Goal: Task Accomplishment & Management: Manage account settings

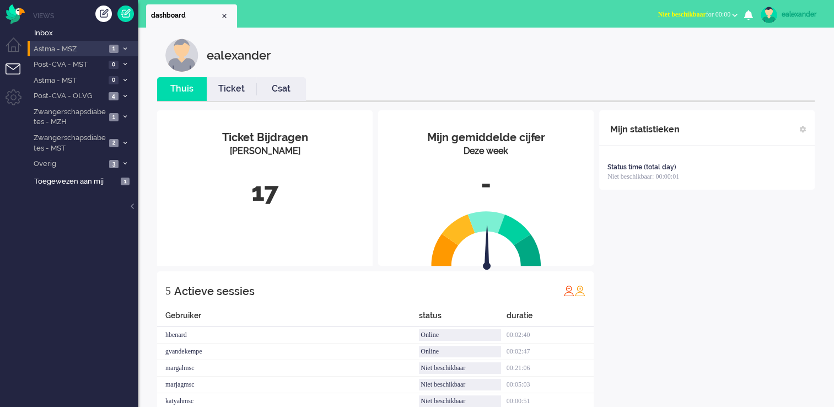
click at [119, 47] on li "Astma - MSZ 1" at bounding box center [83, 49] width 110 height 16
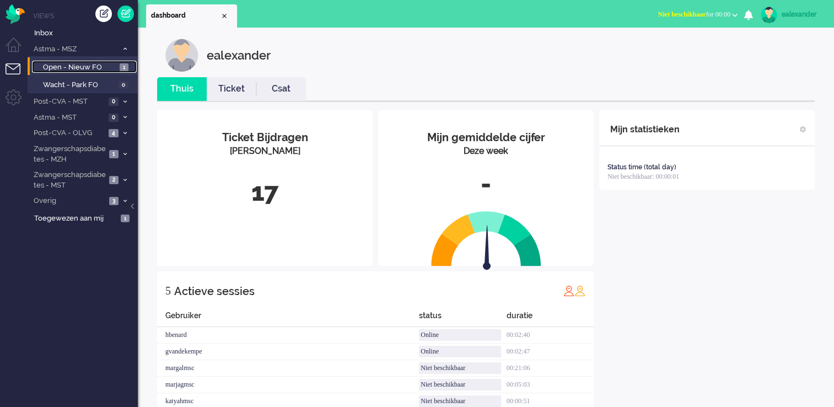
click at [119, 68] on link "Open - Nieuw FO 1" at bounding box center [84, 67] width 105 height 12
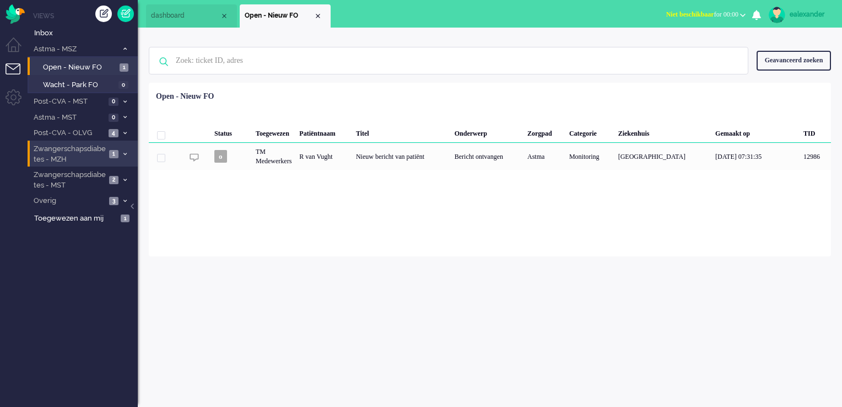
click at [117, 150] on span "1" at bounding box center [113, 154] width 9 height 8
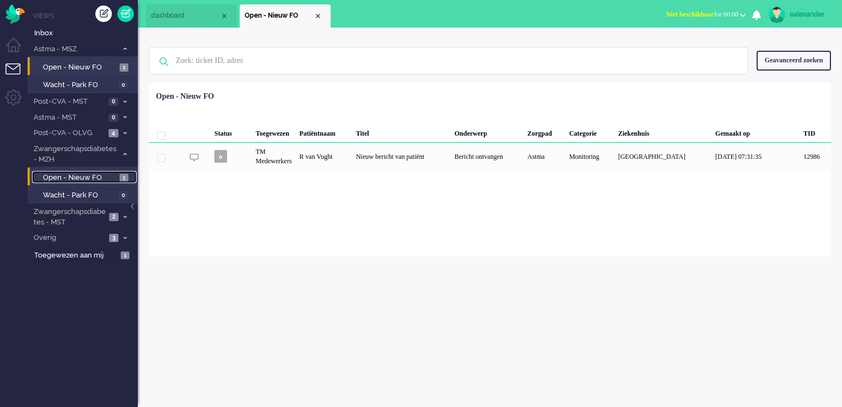
click at [115, 175] on span "Open - Nieuw FO" at bounding box center [80, 178] width 74 height 10
click at [124, 67] on span "1" at bounding box center [124, 67] width 9 height 8
click at [110, 177] on span "Open - Nieuw FO" at bounding box center [80, 178] width 74 height 10
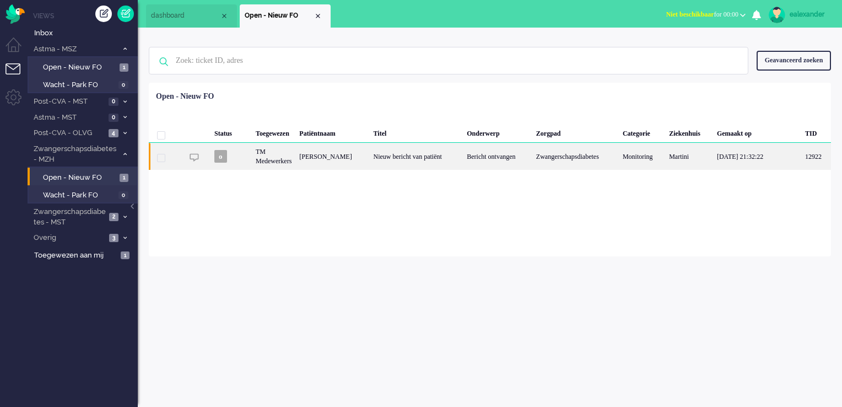
click at [416, 159] on div "Nieuw bericht van patiënt" at bounding box center [417, 156] width 94 height 27
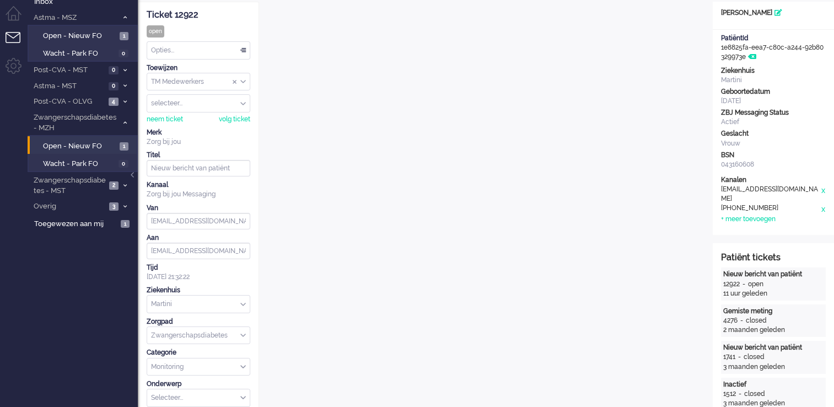
scroll to position [12, 0]
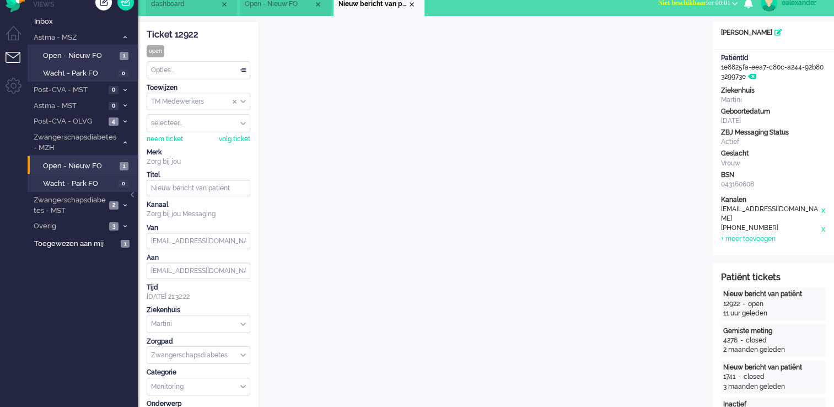
click at [244, 101] on div "TM Medewerkers" at bounding box center [198, 101] width 103 height 17
click at [228, 138] on li "TM Verpleegkundigen" at bounding box center [198, 134] width 103 height 16
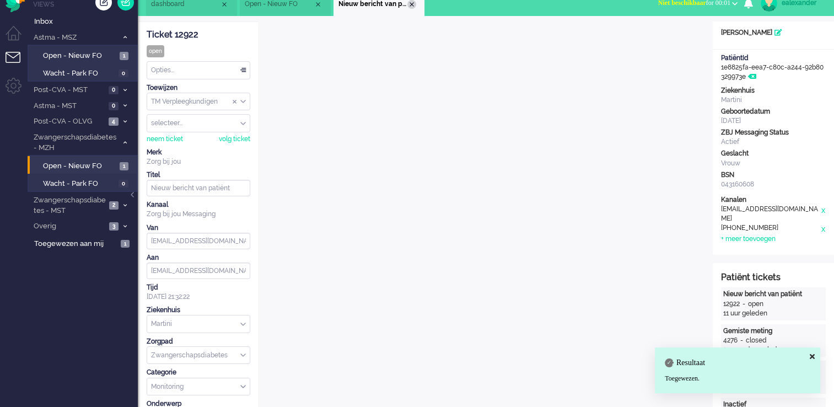
click at [412, 4] on div "Close tab" at bounding box center [411, 4] width 9 height 9
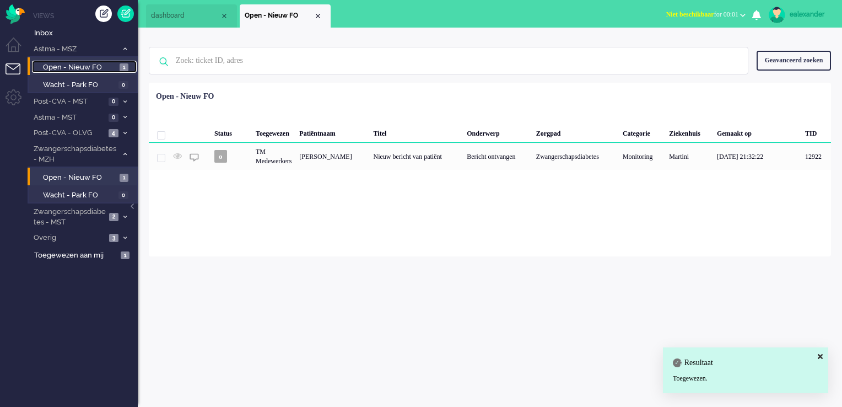
click at [124, 62] on link "Open - Nieuw FO 1" at bounding box center [84, 67] width 105 height 12
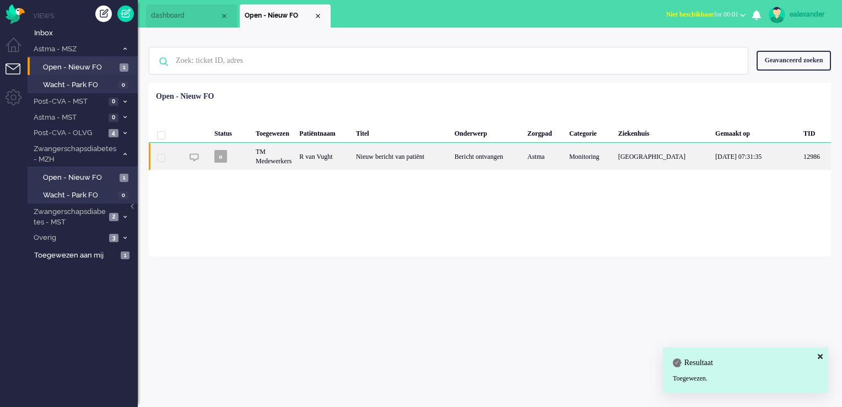
click at [488, 156] on div "Bericht ontvangen" at bounding box center [487, 156] width 73 height 27
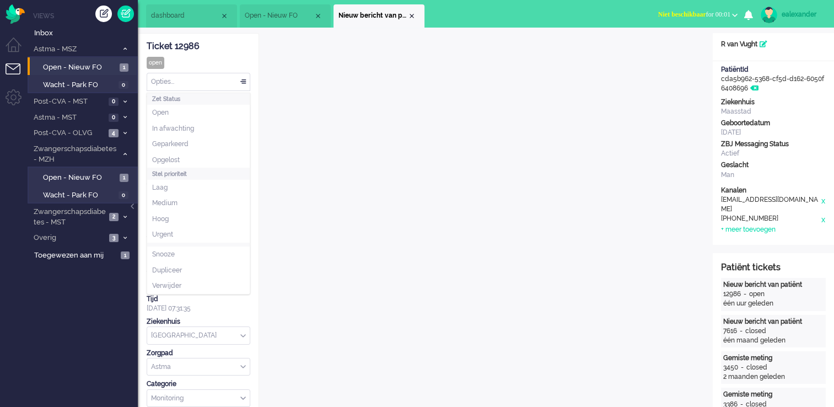
drag, startPoint x: 240, startPoint y: 80, endPoint x: 236, endPoint y: 103, distance: 22.5
click at [241, 81] on div "Opties..." at bounding box center [198, 81] width 103 height 17
click at [208, 157] on li "Opgelost" at bounding box center [198, 160] width 103 height 16
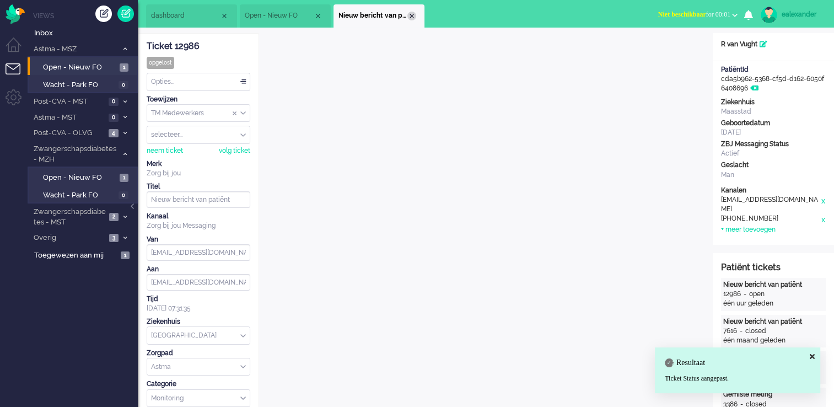
click at [411, 14] on div "Close tab" at bounding box center [411, 16] width 9 height 9
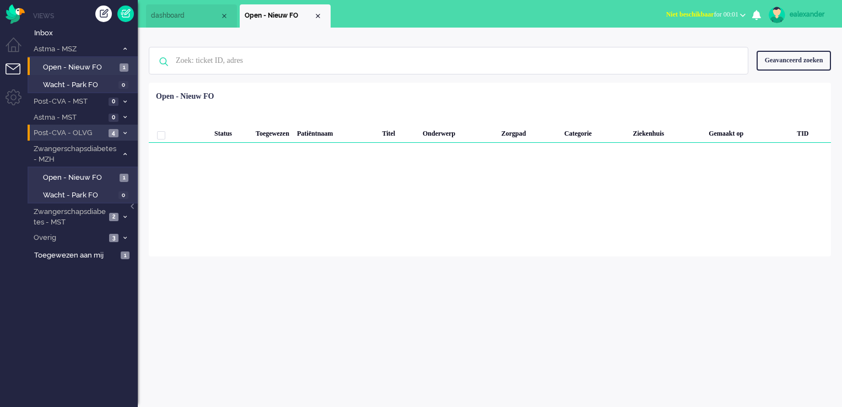
click at [128, 133] on span at bounding box center [125, 133] width 8 height 6
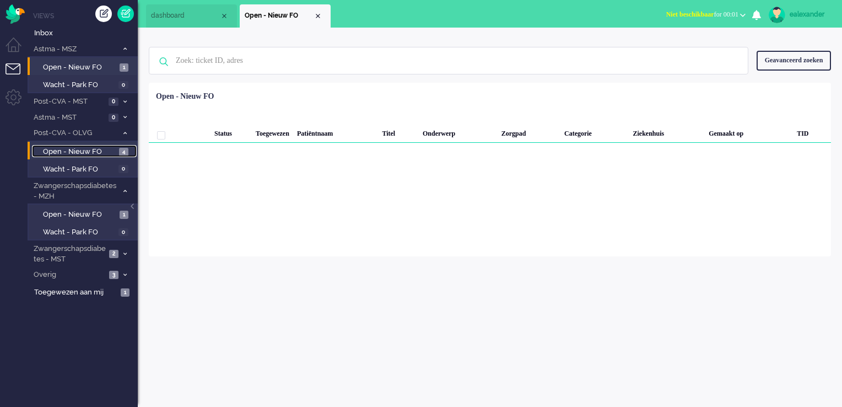
click at [123, 154] on span "4" at bounding box center [123, 152] width 9 height 8
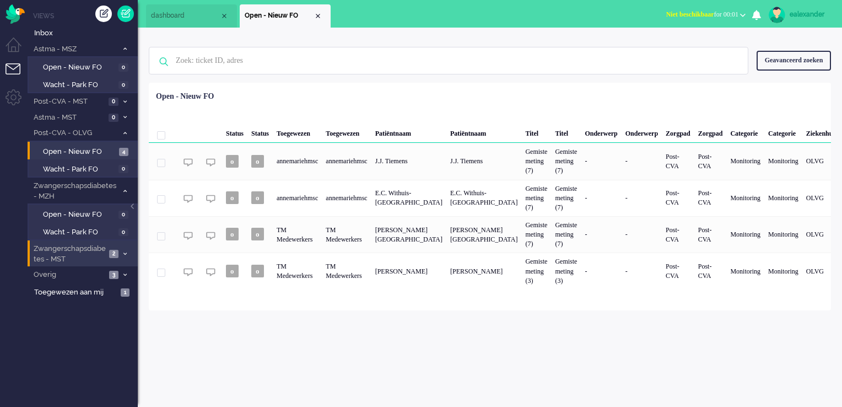
click at [127, 252] on span at bounding box center [125, 254] width 8 height 6
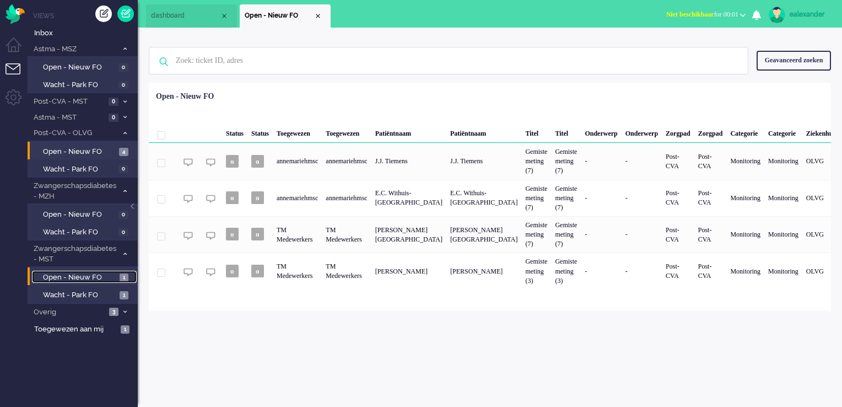
click at [124, 274] on span "1" at bounding box center [124, 277] width 9 height 8
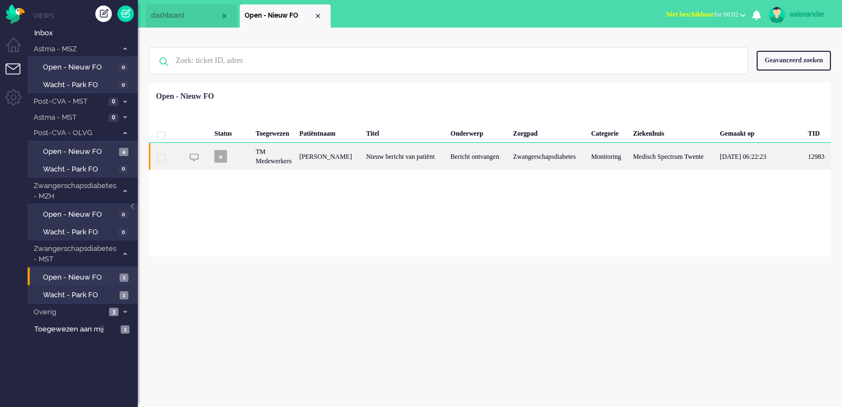
click at [565, 163] on div "Zwangerschapsdiabetes" at bounding box center [548, 156] width 78 height 27
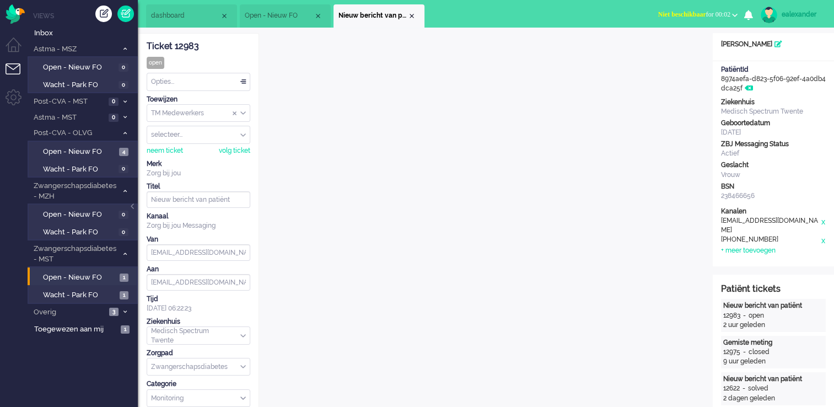
click at [243, 108] on input "Assign Group" at bounding box center [198, 113] width 103 height 17
click at [234, 142] on li "TM Verpleegkundigen" at bounding box center [198, 146] width 103 height 16
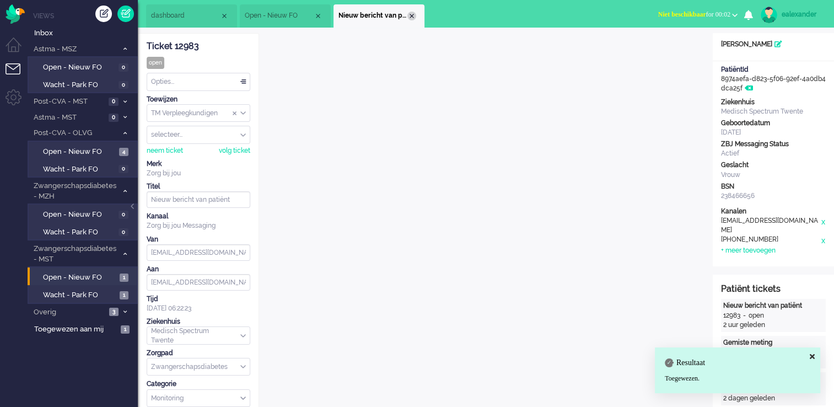
click at [412, 17] on div "Close tab" at bounding box center [411, 16] width 9 height 9
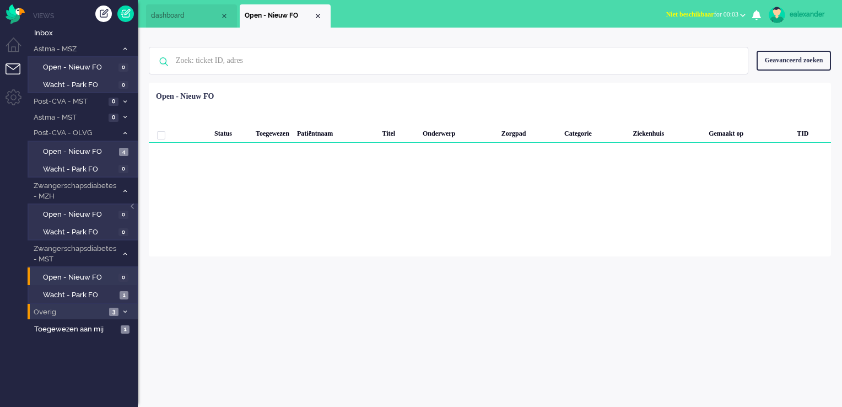
click at [125, 309] on span at bounding box center [125, 312] width 8 height 6
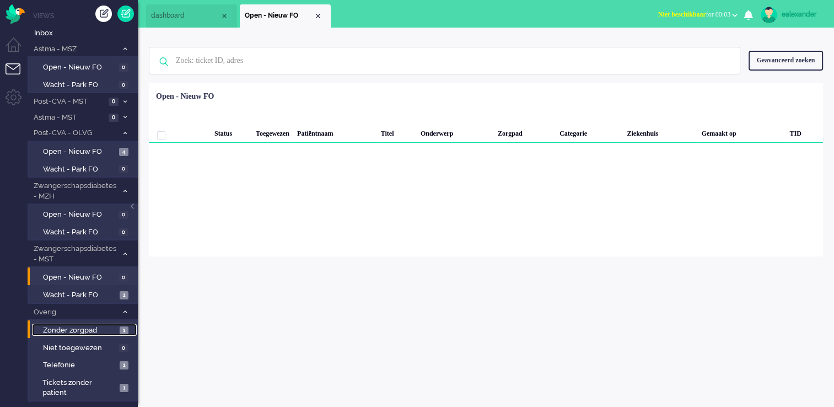
click at [122, 326] on span "1" at bounding box center [124, 330] width 9 height 8
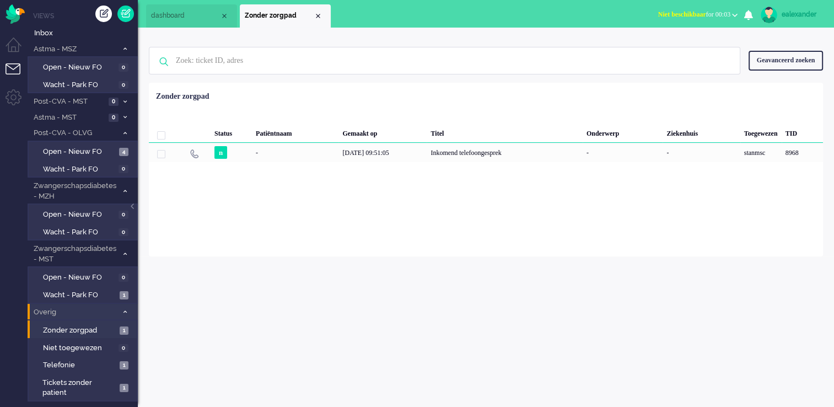
click at [126, 310] on icon at bounding box center [124, 312] width 3 height 4
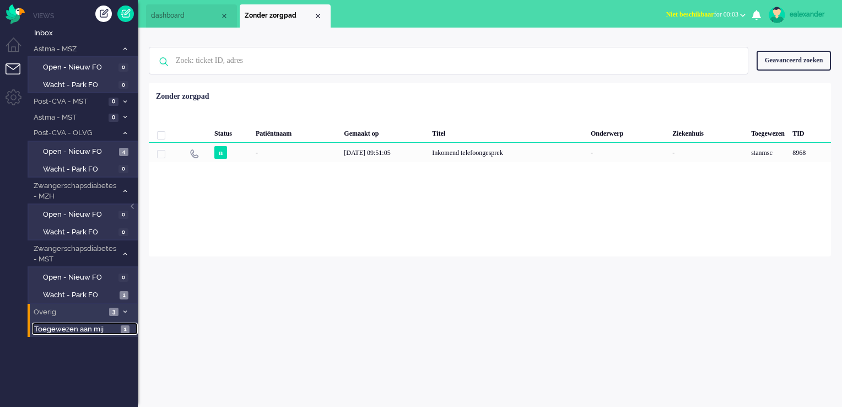
click at [132, 332] on link "Toegewezen aan mij 1" at bounding box center [85, 328] width 106 height 12
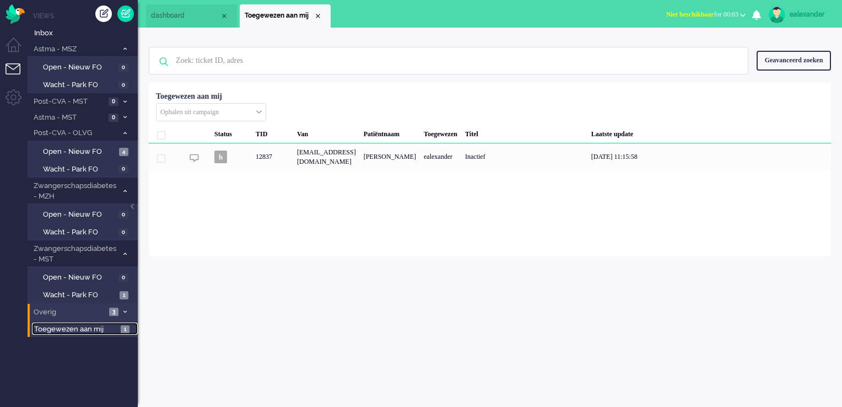
click at [132, 332] on link "Toegewezen aan mij 1" at bounding box center [85, 328] width 106 height 12
drag, startPoint x: 735, startPoint y: 17, endPoint x: 729, endPoint y: 20, distance: 7.7
click at [735, 17] on span "Niet beschikbaar for 00:25" at bounding box center [702, 14] width 72 height 8
click at [669, 49] on label "Online" at bounding box center [699, 49] width 87 height 9
click at [47, 31] on span "Inbox" at bounding box center [86, 33] width 104 height 10
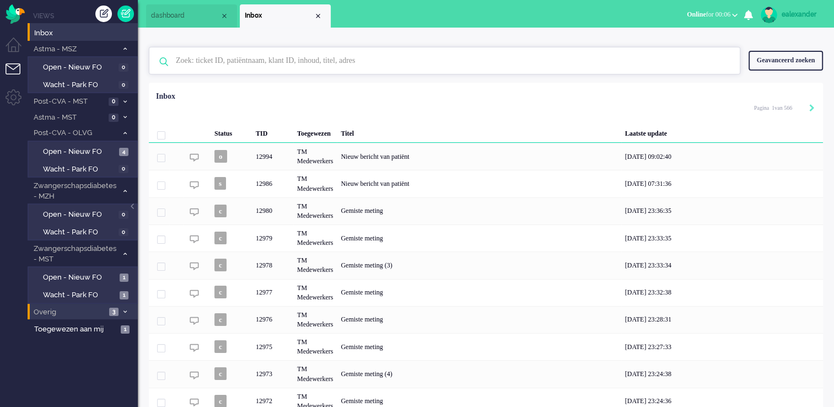
click at [478, 72] on input "text" at bounding box center [446, 60] width 557 height 26
paste input "12834"
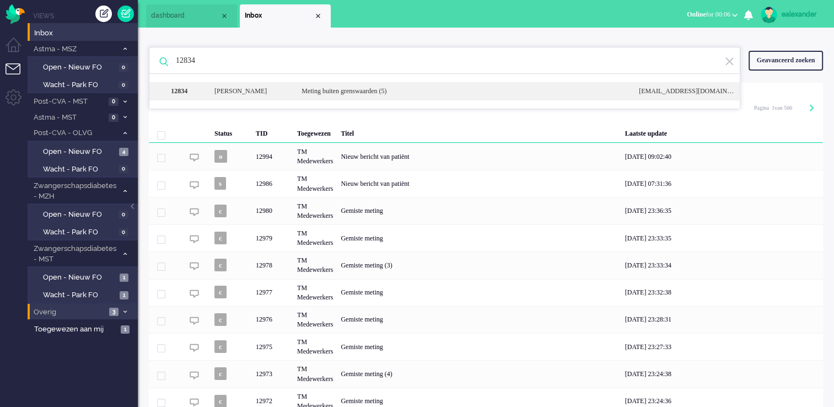
type input "12834"
click at [464, 94] on div "Meting buiten grenswaarden (5)" at bounding box center [461, 91] width 337 height 9
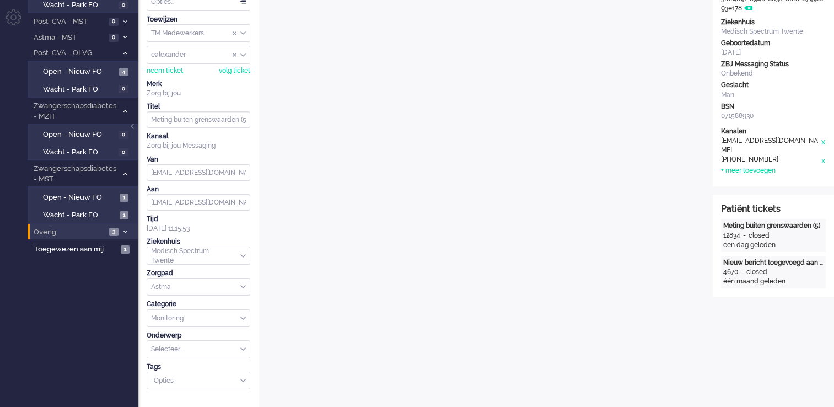
scroll to position [55, 0]
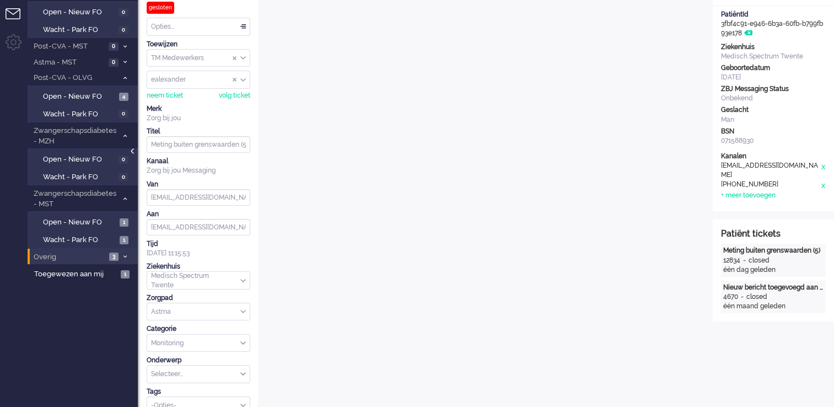
click at [132, 149] on div at bounding box center [134, 156] width 6 height 17
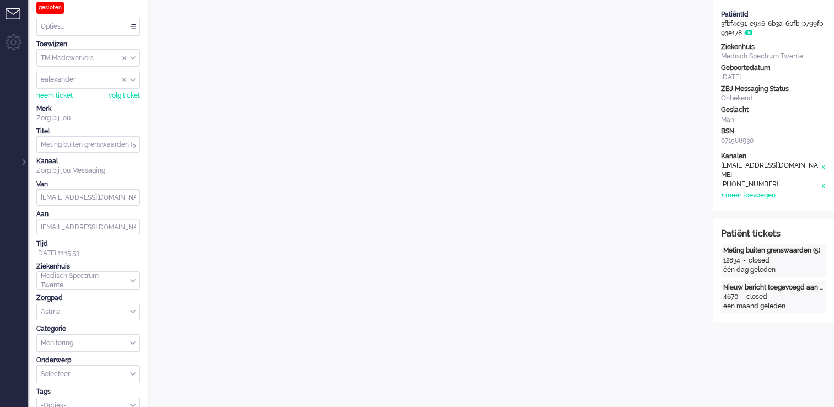
scroll to position [39, 0]
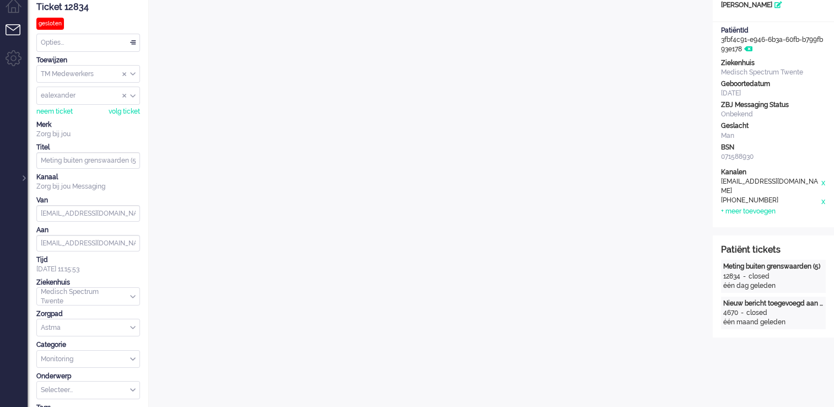
drag, startPoint x: 90, startPoint y: 6, endPoint x: 34, endPoint y: 9, distance: 56.3
copy div "Ticket 12834"
click at [23, 180] on div at bounding box center [23, 172] width 6 height 17
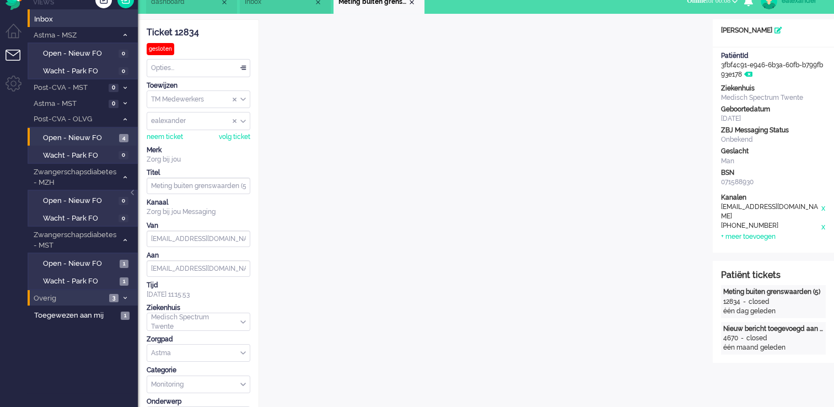
scroll to position [0, 0]
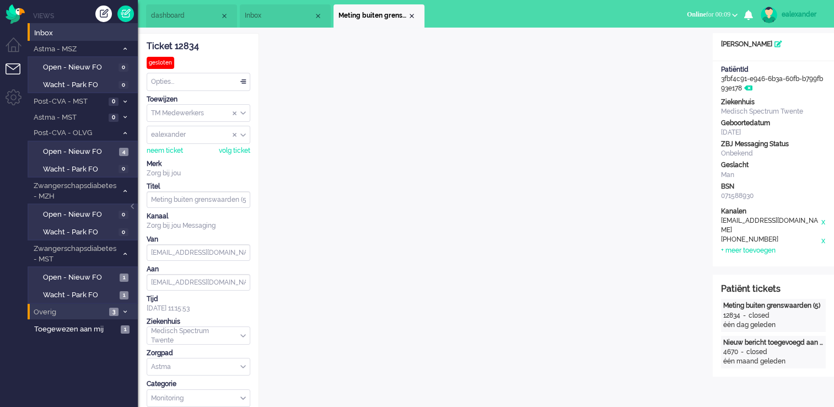
click at [271, 13] on span "Inbox" at bounding box center [279, 15] width 69 height 9
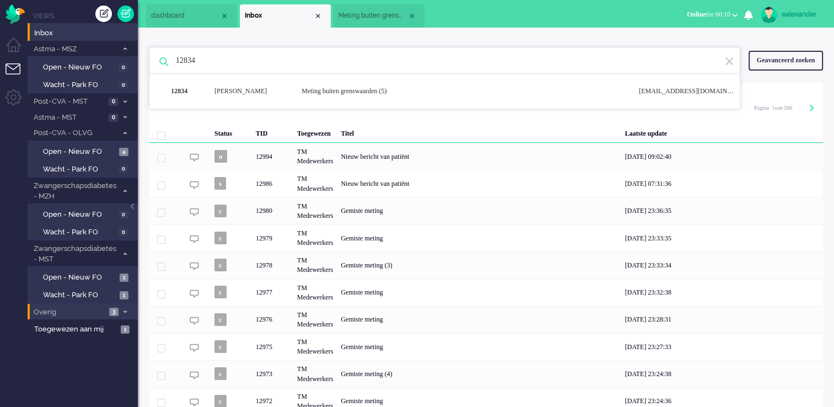
click at [365, 13] on span "Meting buiten grenswaarden (5)" at bounding box center [372, 15] width 69 height 9
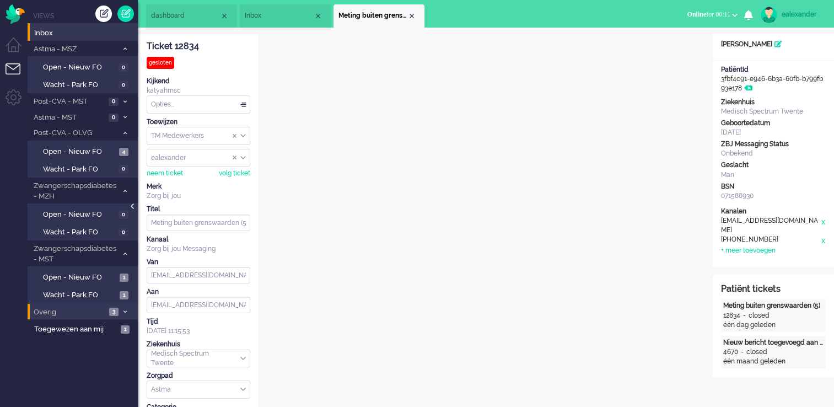
click at [133, 207] on div at bounding box center [134, 211] width 6 height 17
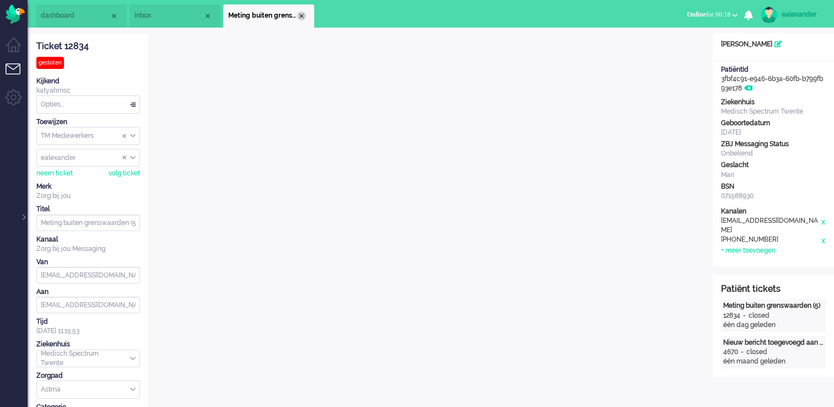
click at [302, 14] on div "Close tab" at bounding box center [301, 16] width 9 height 9
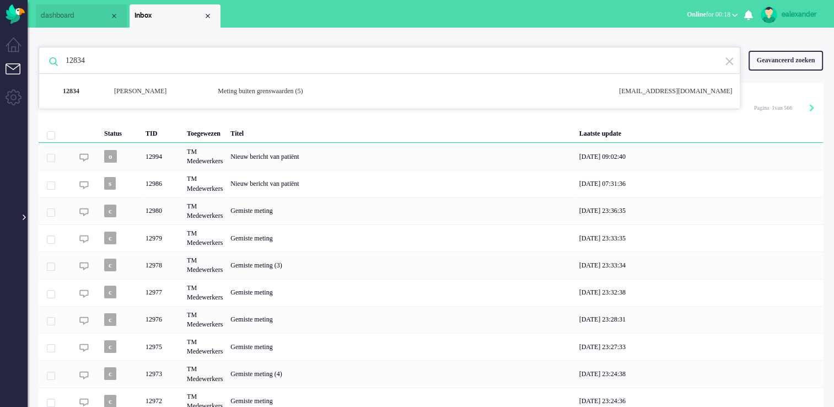
click at [23, 219] on div at bounding box center [23, 211] width 6 height 17
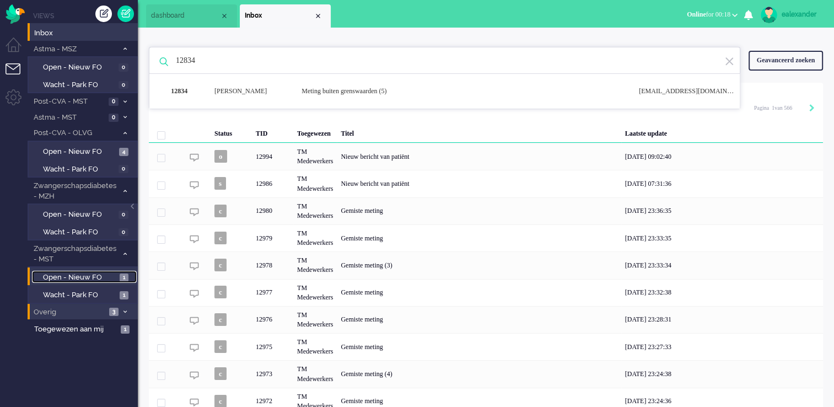
click at [76, 279] on span "Open - Nieuw FO" at bounding box center [80, 277] width 74 height 10
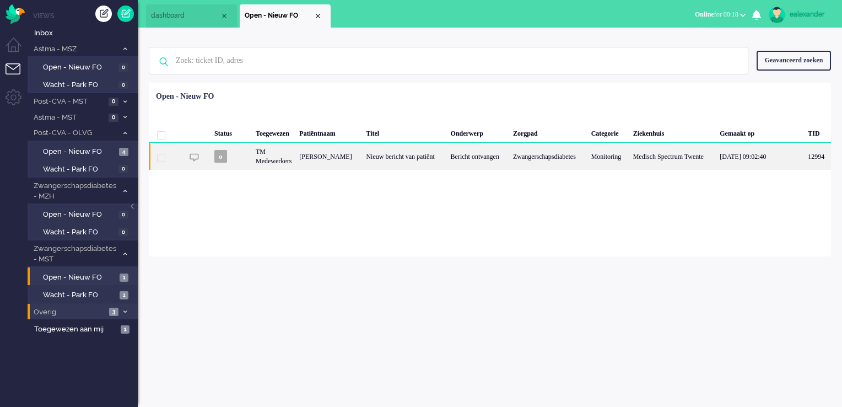
click at [447, 164] on div "Bericht ontvangen" at bounding box center [478, 156] width 62 height 27
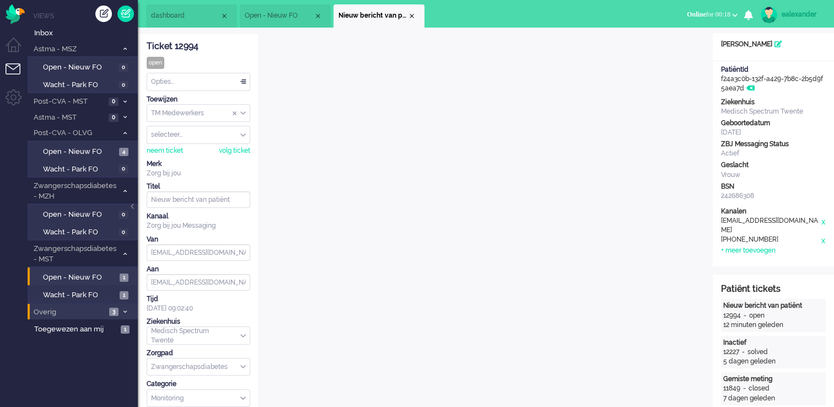
click at [244, 82] on div "Opties..." at bounding box center [198, 81] width 103 height 17
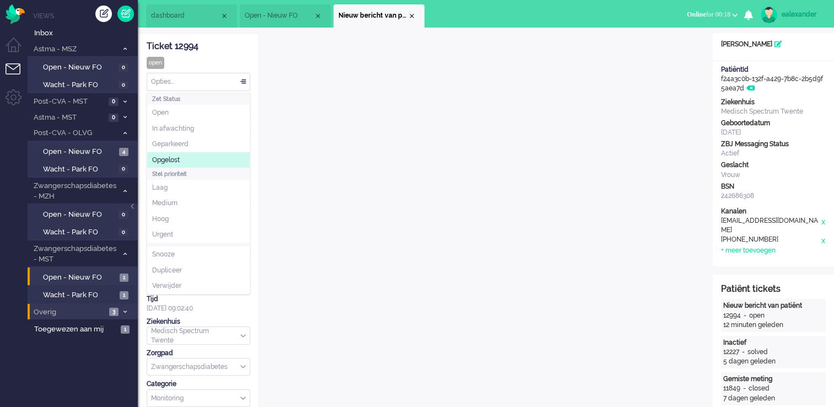
click at [229, 159] on li "Opgelost" at bounding box center [198, 160] width 103 height 16
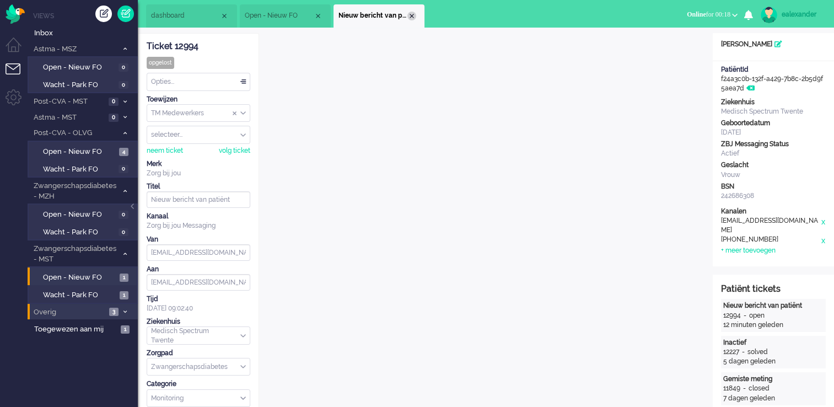
click at [412, 16] on div "Close tab" at bounding box center [411, 16] width 9 height 9
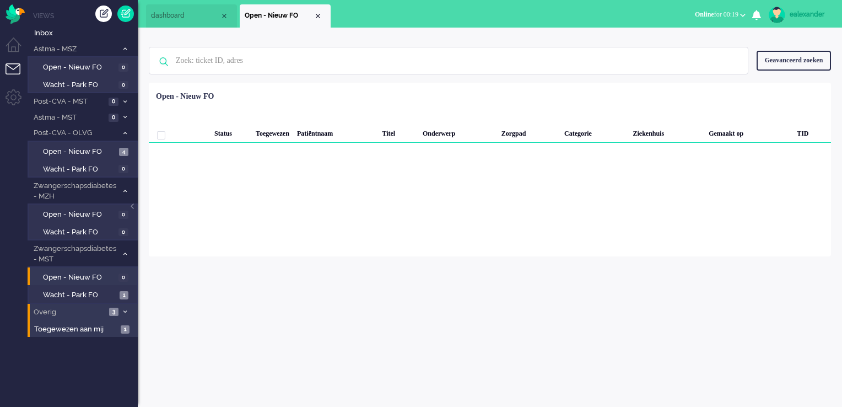
click at [96, 333] on li "Toegewezen aan mij 1" at bounding box center [83, 328] width 110 height 18
click at [126, 327] on span "1" at bounding box center [125, 329] width 9 height 8
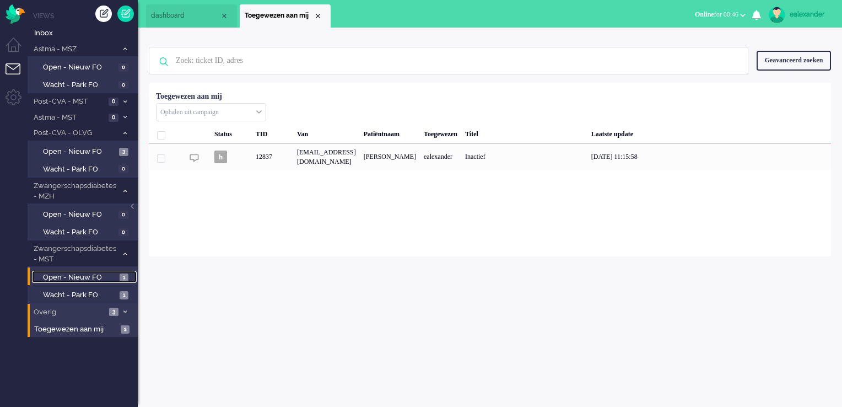
click at [101, 277] on span "Open - Nieuw FO" at bounding box center [80, 277] width 74 height 10
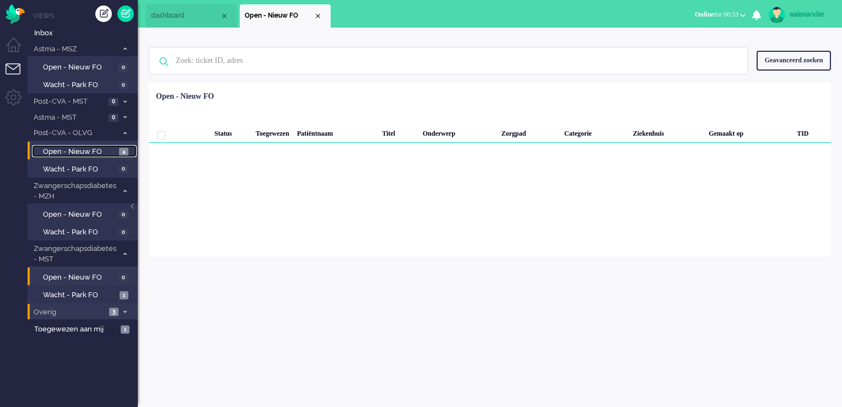
click at [130, 150] on link "Open - Nieuw FO 4" at bounding box center [84, 151] width 105 height 12
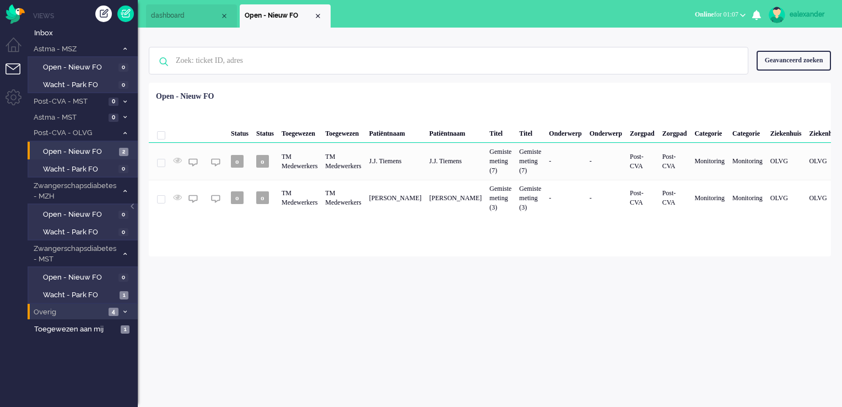
click at [127, 310] on span at bounding box center [125, 312] width 8 height 6
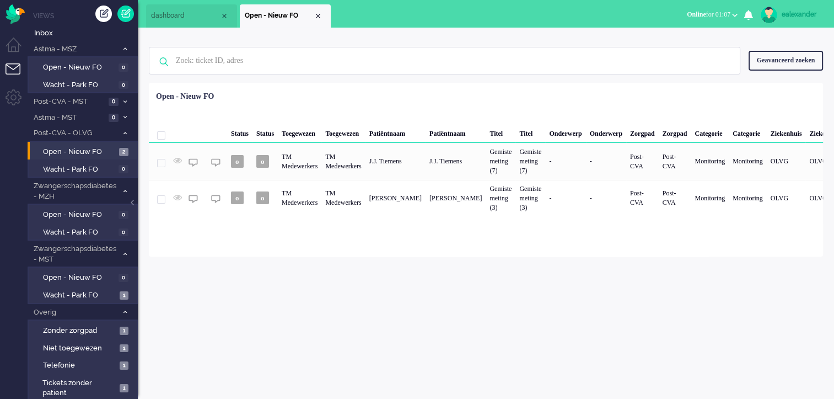
drag, startPoint x: 121, startPoint y: 309, endPoint x: 192, endPoint y: 317, distance: 71.6
click at [121, 309] on span at bounding box center [125, 312] width 8 height 6
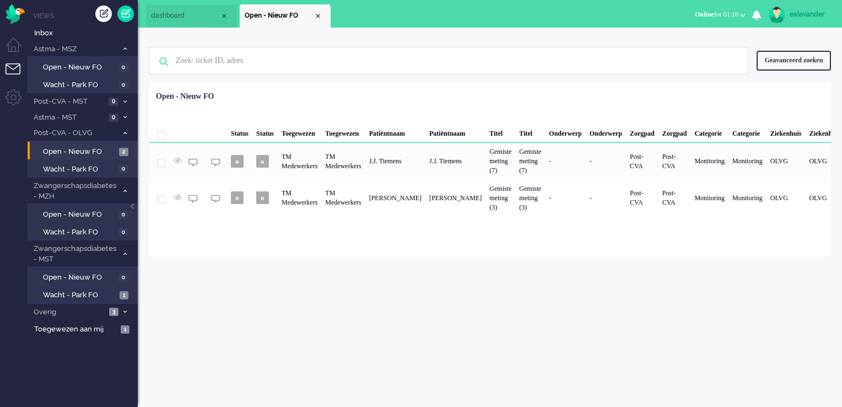
click at [378, 317] on div "ealexander Thuis Ticket Csat Mijn gemiddelde cijfer Deze week - Ticket Bijdrage…" at bounding box center [490, 217] width 704 height 379
click at [701, 18] on span "Online" at bounding box center [704, 14] width 19 height 8
click at [707, 40] on label "Niet beschikbaar" at bounding box center [699, 37] width 87 height 9
click at [740, 17] on button "Niet beschikbaar for 00:04" at bounding box center [706, 15] width 93 height 16
click at [691, 54] on link "Online" at bounding box center [699, 49] width 87 height 12
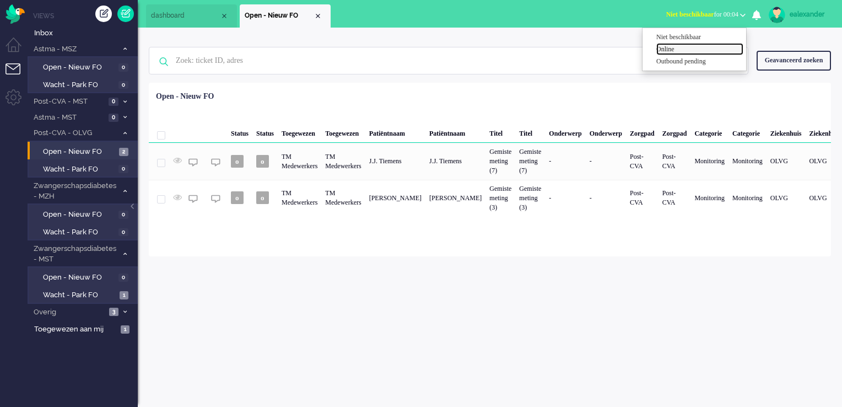
click at [680, 50] on label "Online" at bounding box center [699, 49] width 87 height 9
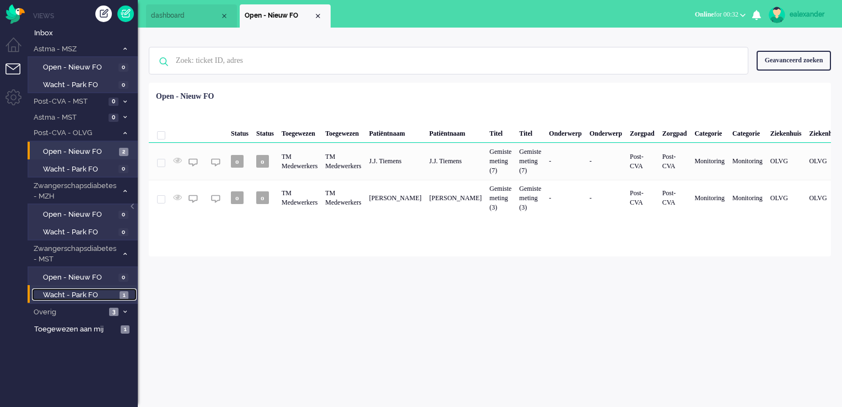
click at [123, 294] on span "1" at bounding box center [124, 295] width 9 height 8
